Goal: Navigation & Orientation: Find specific page/section

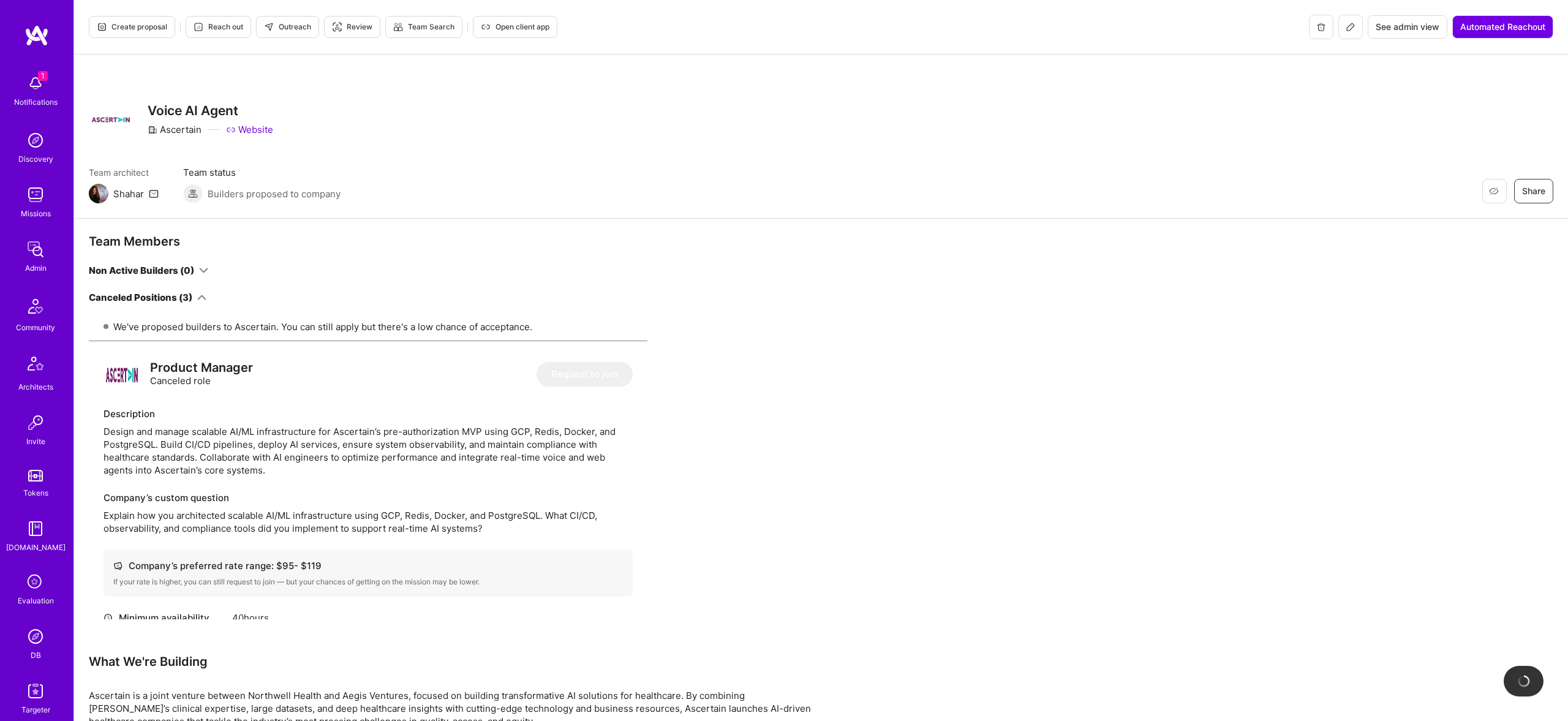
click at [168, 130] on div "Ascertain" at bounding box center [175, 130] width 54 height 13
click at [38, 76] on span "1" at bounding box center [43, 75] width 10 height 10
click at [661, 172] on div "1 1 Notifications Discovery Missions Admin Community Architects Invite Tokens A…" at bounding box center [784, 422] width 1568 height 844
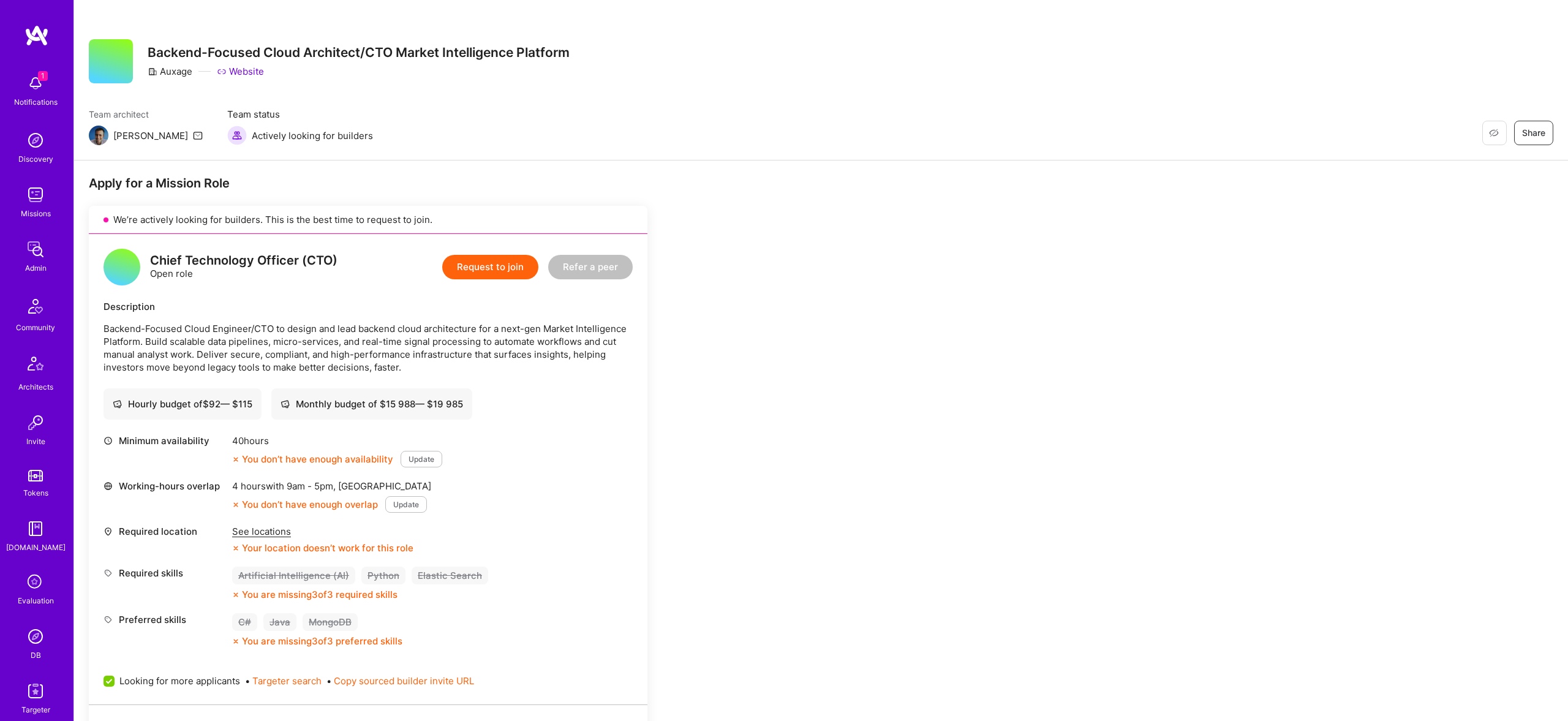
scroll to position [52, 0]
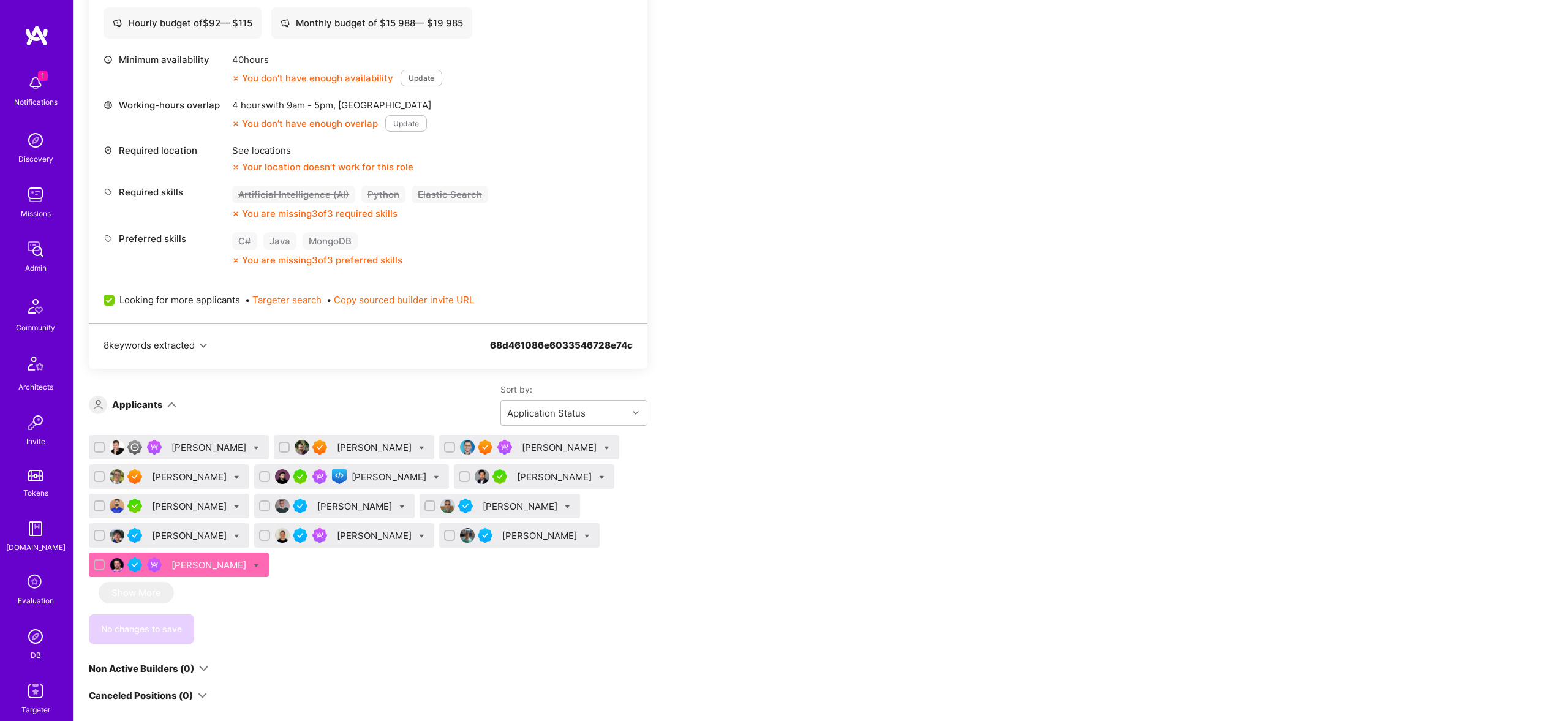
click at [199, 568] on div "[PERSON_NAME]" at bounding box center [210, 565] width 77 height 13
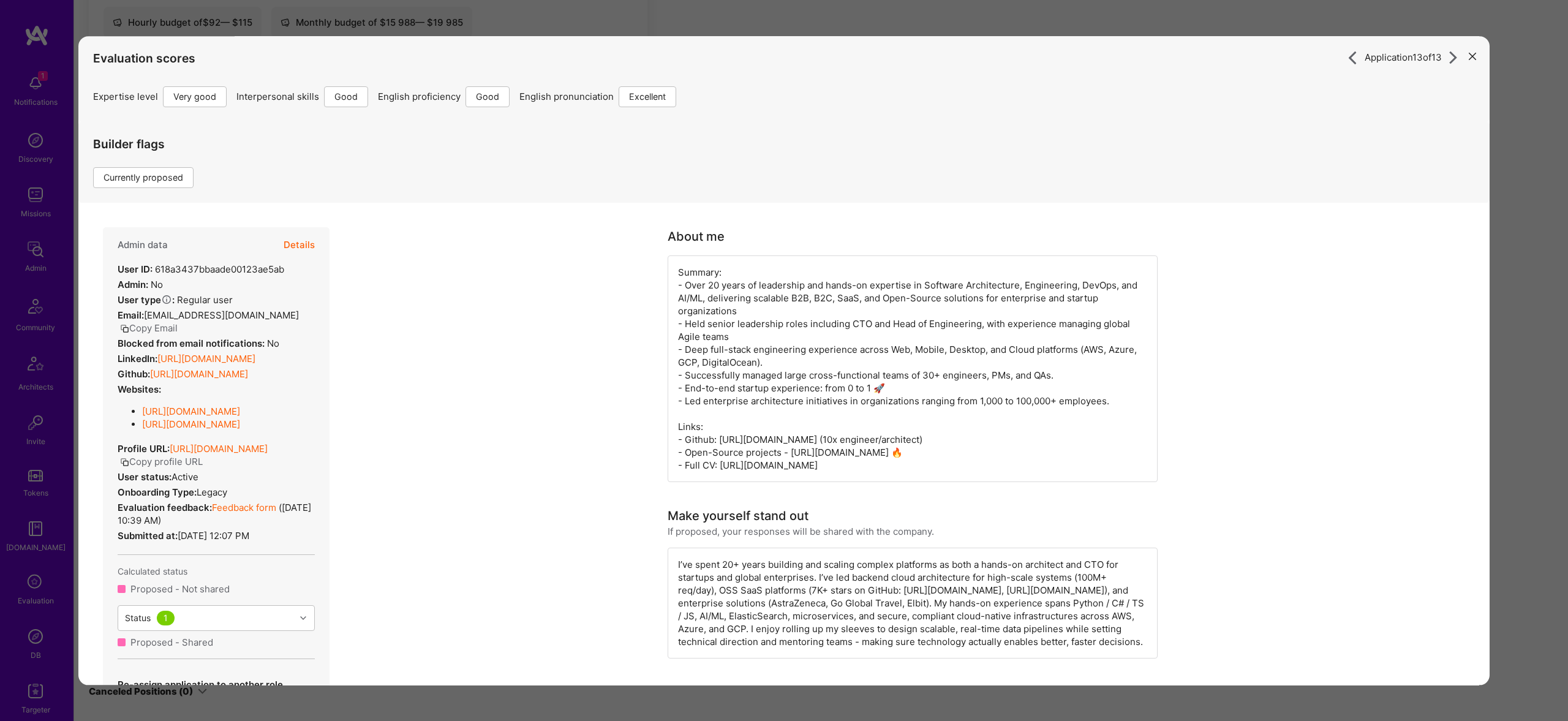
click at [1531, 233] on div "Application 13 of 13 Evaluation scores Expertise level Very good Interpersonal …" at bounding box center [784, 360] width 1568 height 721
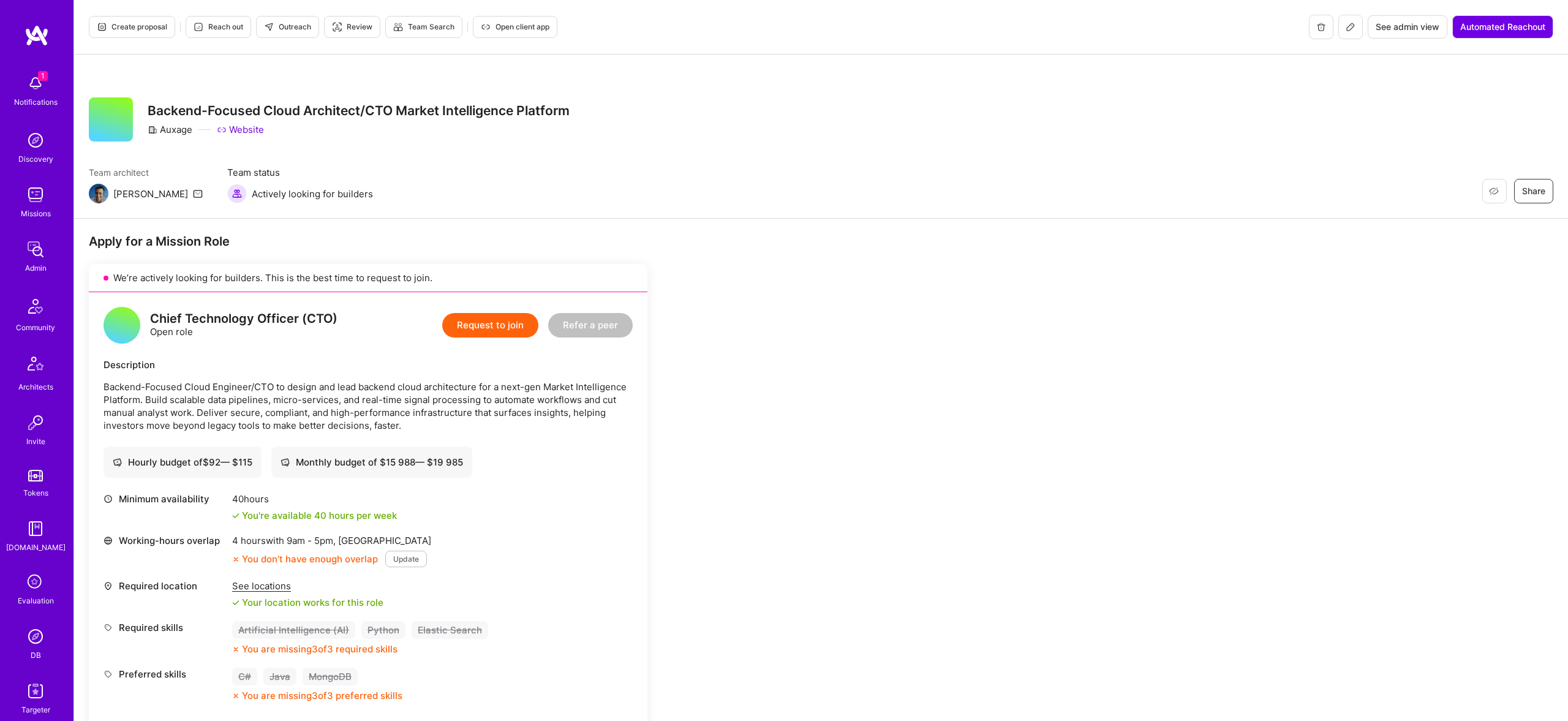
click at [41, 257] on img at bounding box center [35, 249] width 24 height 24
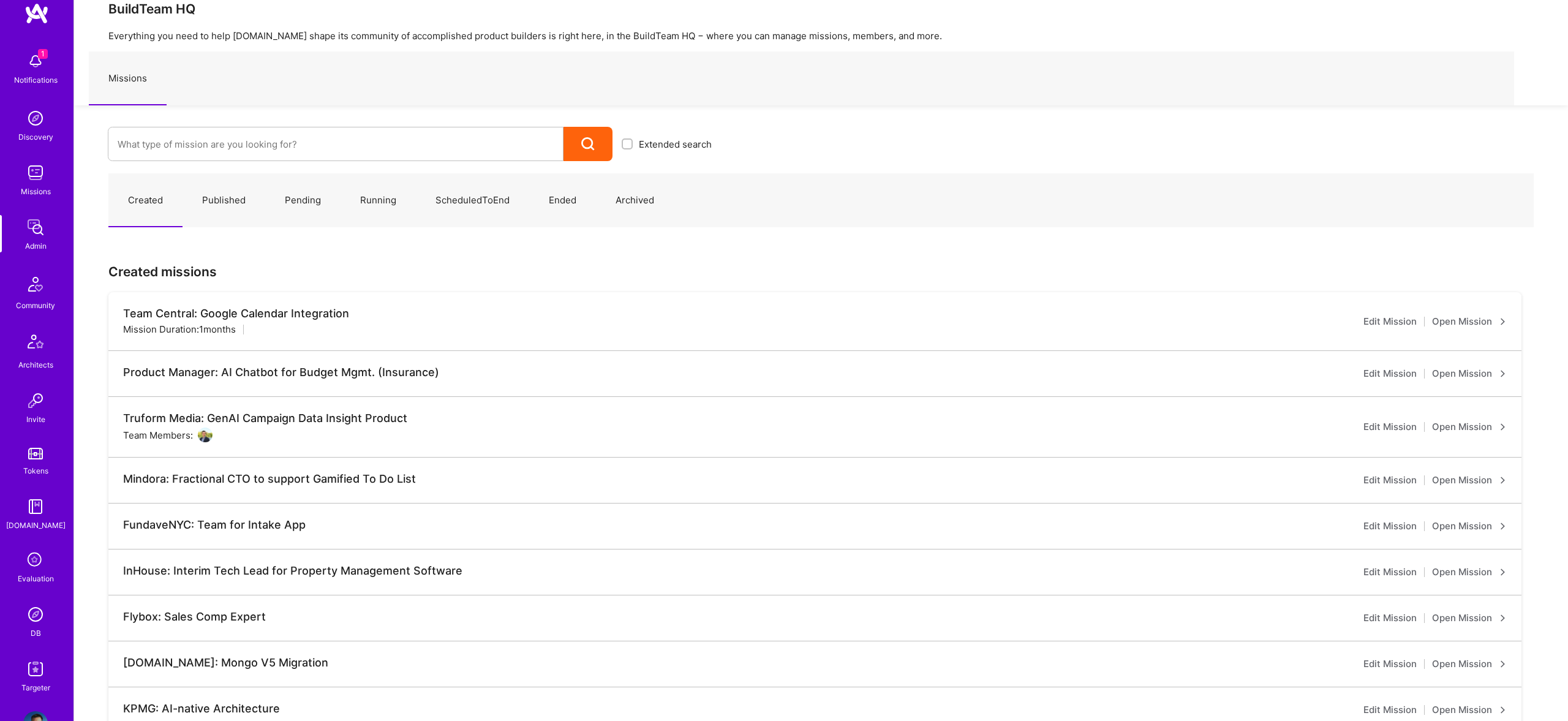
scroll to position [24, 0]
click at [34, 215] on img at bounding box center [35, 226] width 24 height 24
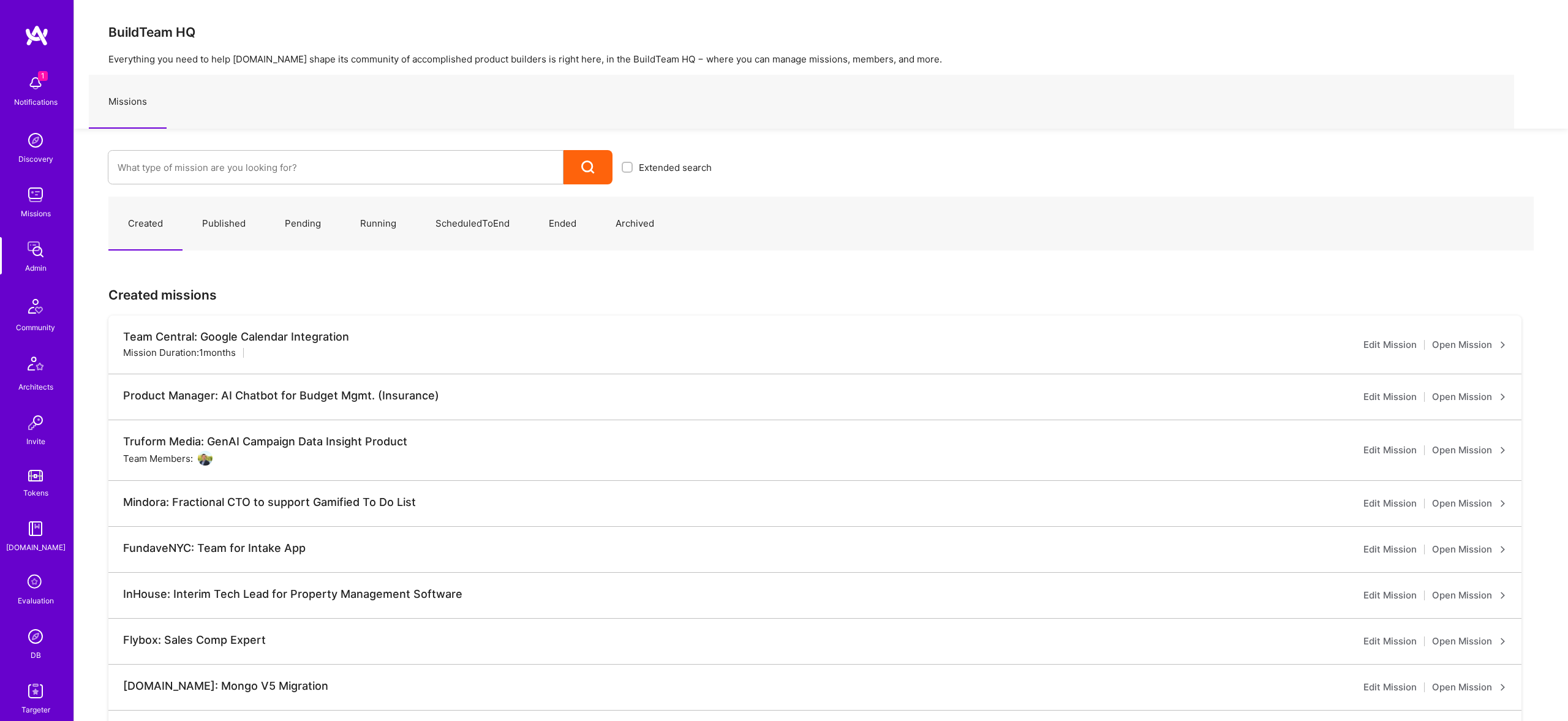
click at [30, 251] on img at bounding box center [35, 249] width 24 height 24
click at [40, 256] on img at bounding box center [35, 249] width 24 height 24
click at [231, 227] on link "Published" at bounding box center [224, 224] width 82 height 53
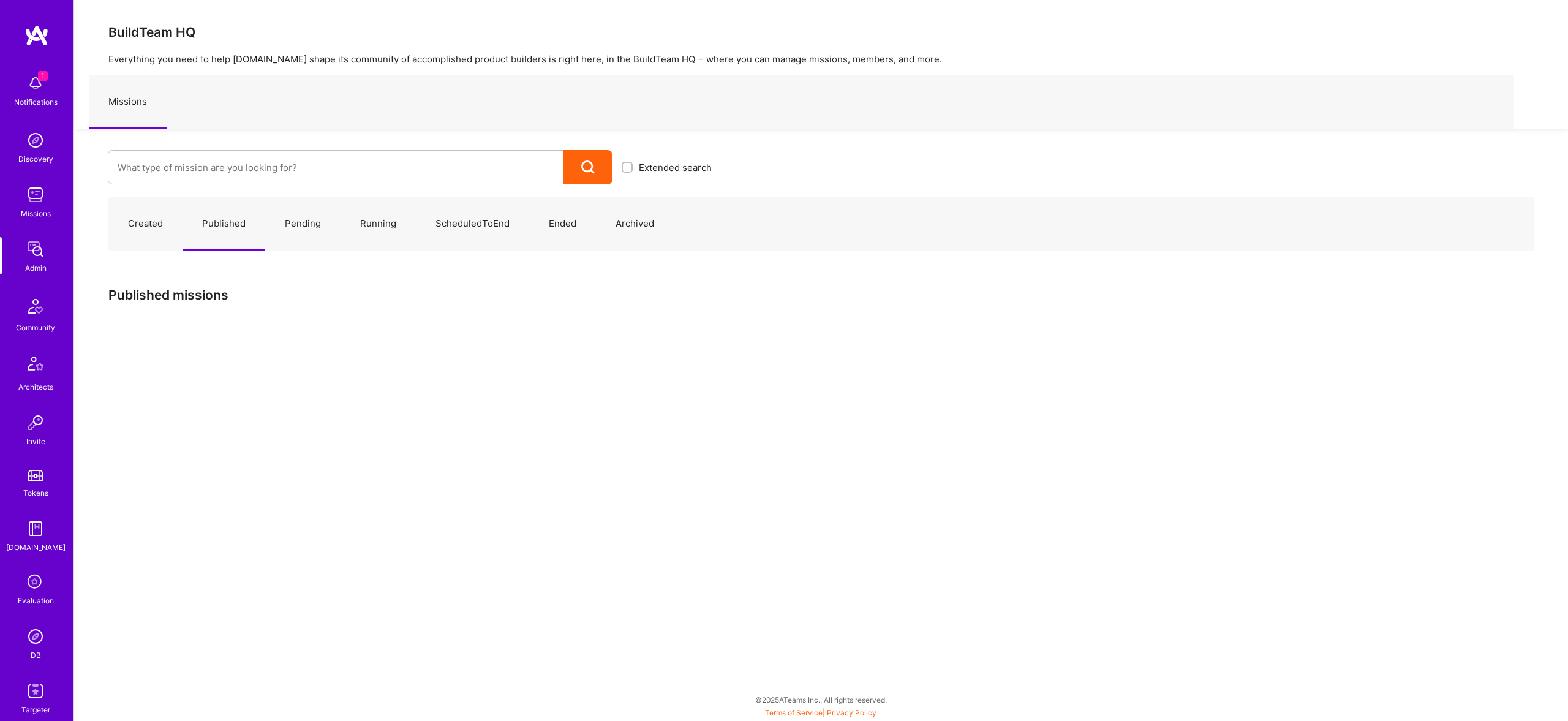
click at [39, 258] on img at bounding box center [35, 249] width 24 height 24
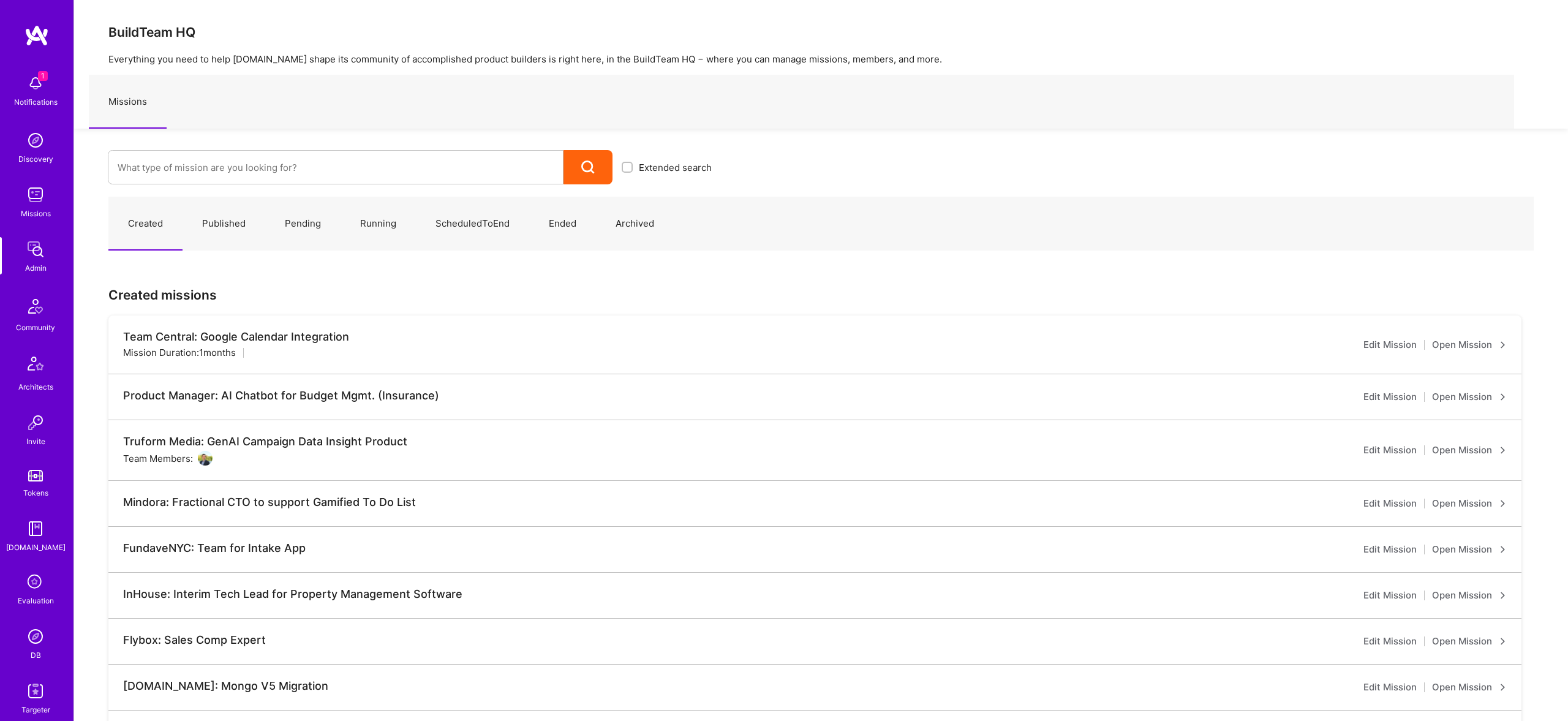
click at [31, 87] on img at bounding box center [35, 83] width 24 height 24
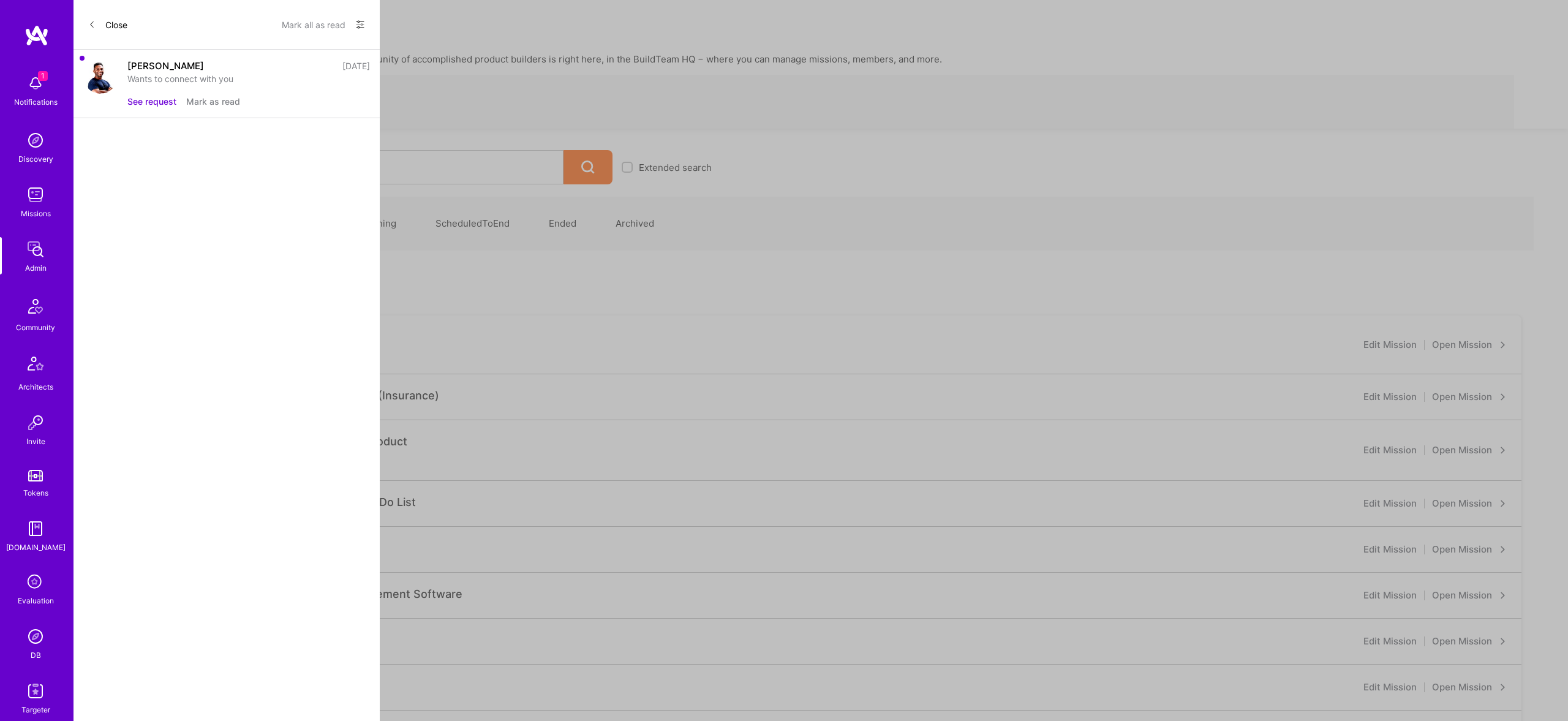
click at [158, 80] on div "Wants to connect with you" at bounding box center [249, 79] width 243 height 13
click at [235, 101] on button "Mark as read" at bounding box center [213, 101] width 54 height 13
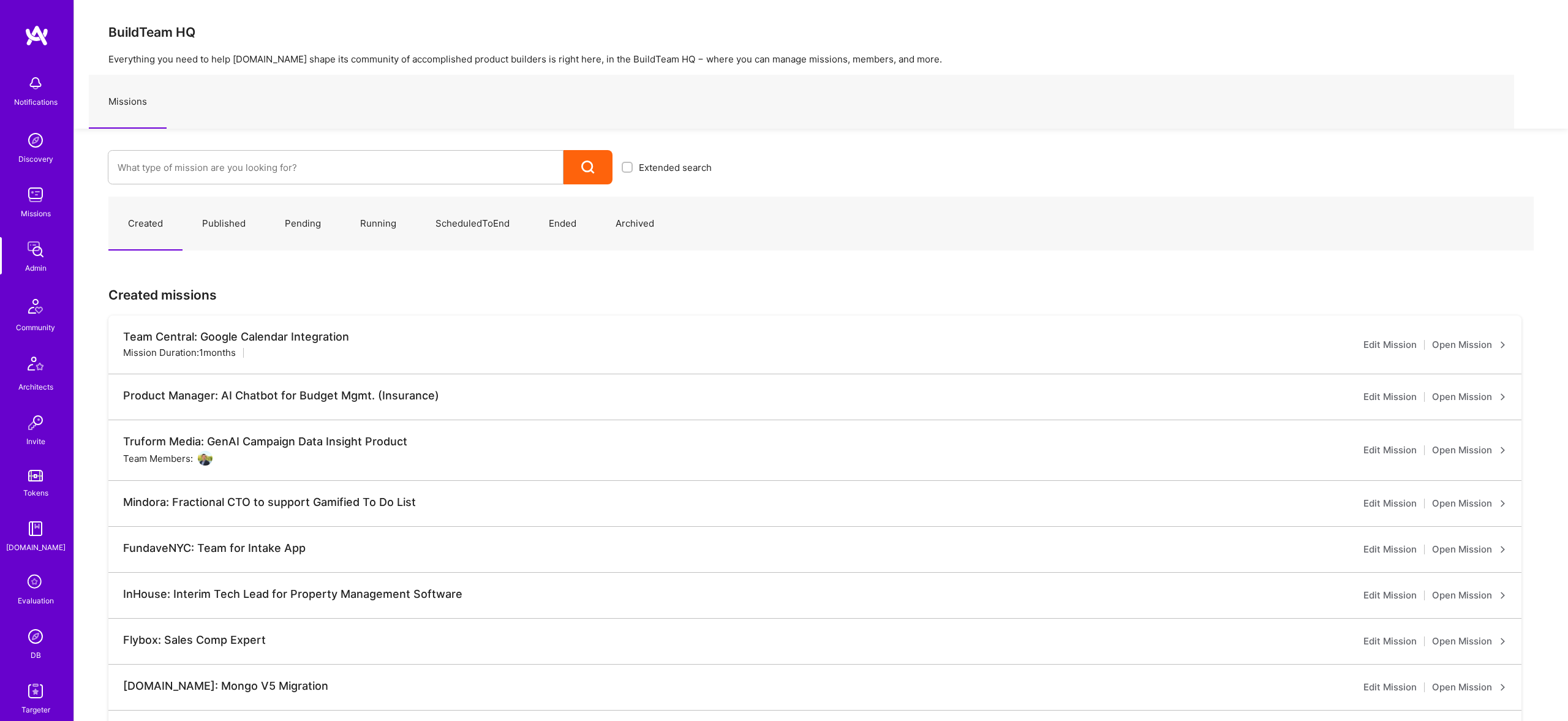
click at [580, 95] on div "Notifications Discovery Missions Admin Community Architects Invite Tokens A.Gui…" at bounding box center [784, 463] width 1568 height 925
